Goal: Information Seeking & Learning: Learn about a topic

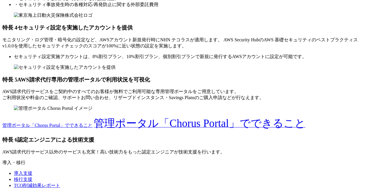
scroll to position [3383, 0]
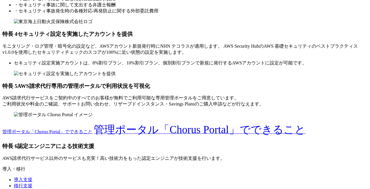
scroll to position [3364, 0]
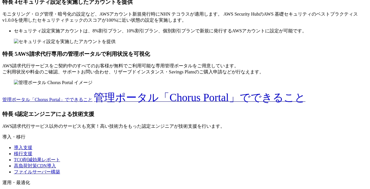
scroll to position [3395, 0]
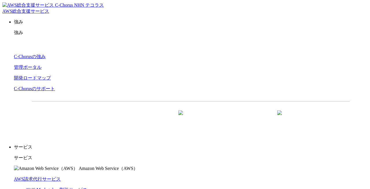
scroll to position [3144, 0]
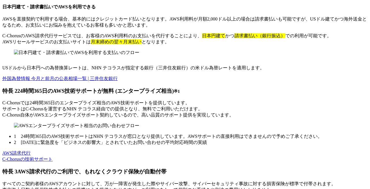
scroll to position [3097, 0]
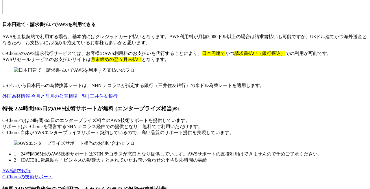
copy div "AWS支払い料金の値下げとテクニカルサポート代行が魅力"
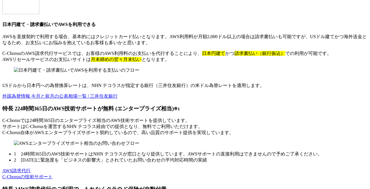
scroll to position [3093, 0]
